Goal: Task Accomplishment & Management: Complete application form

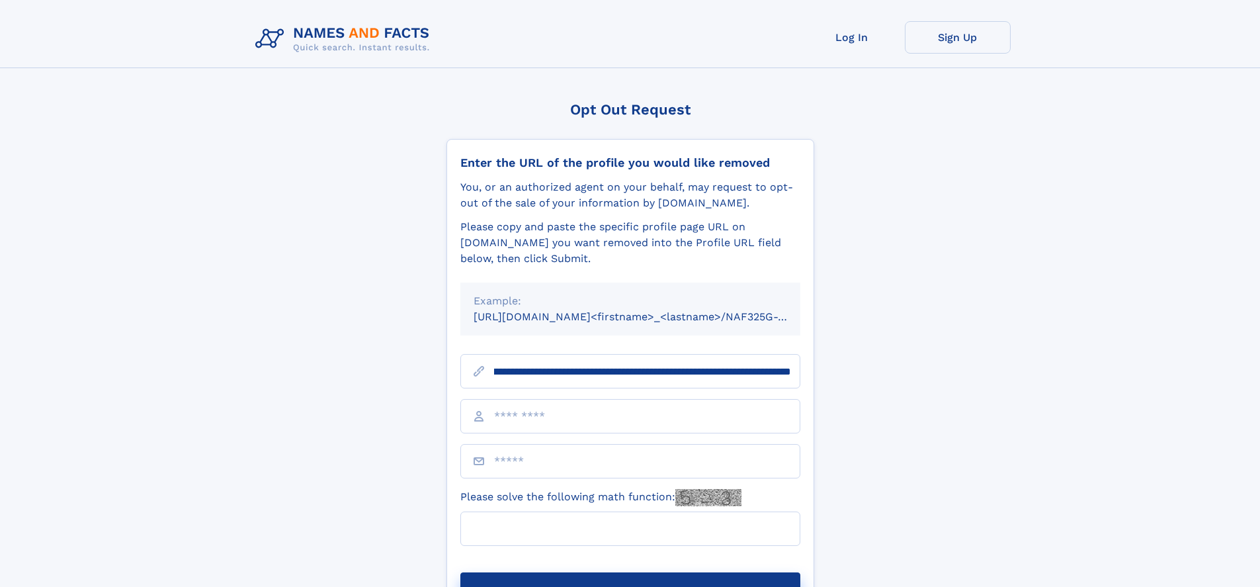
scroll to position [0, 156]
type input "**********"
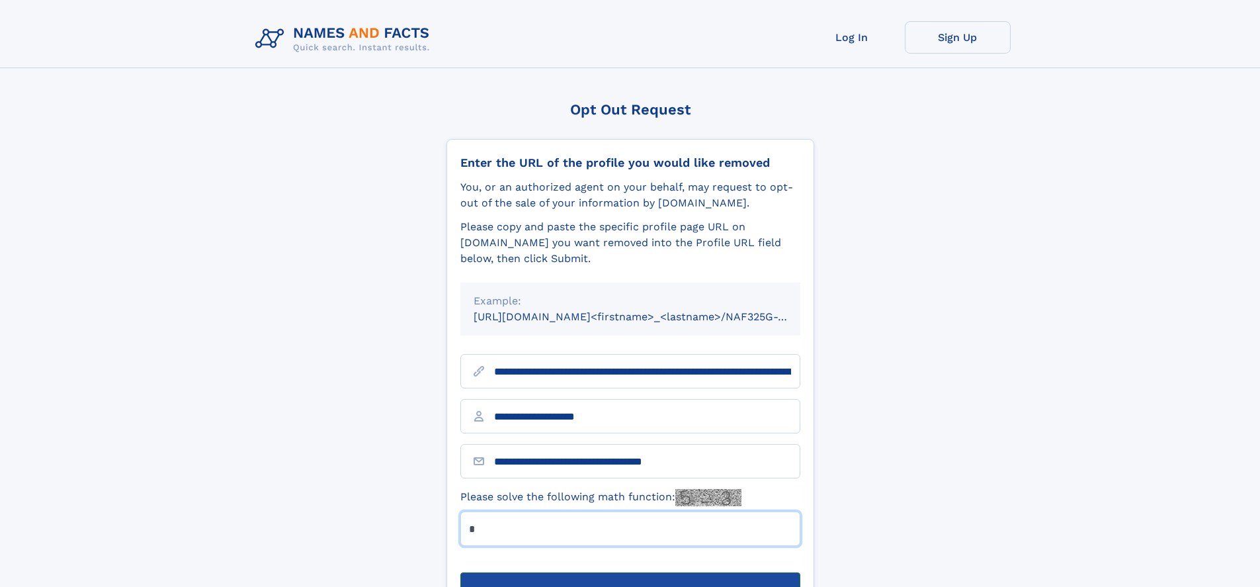
type input "*"
click at [630, 572] on button "Submit Opt Out Request" at bounding box center [630, 593] width 340 height 42
